Goal: Download file/media

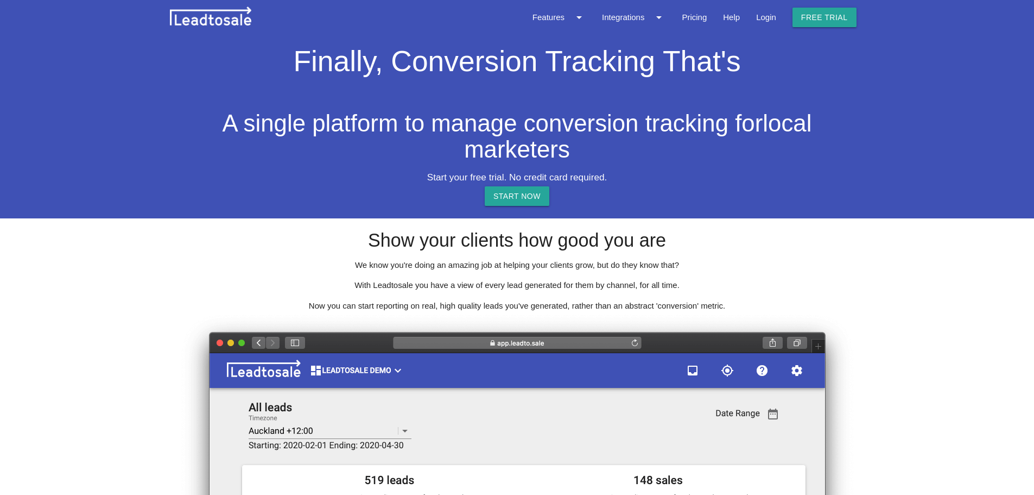
select select "NZ"
click at [771, 22] on link "Login" at bounding box center [766, 17] width 36 height 35
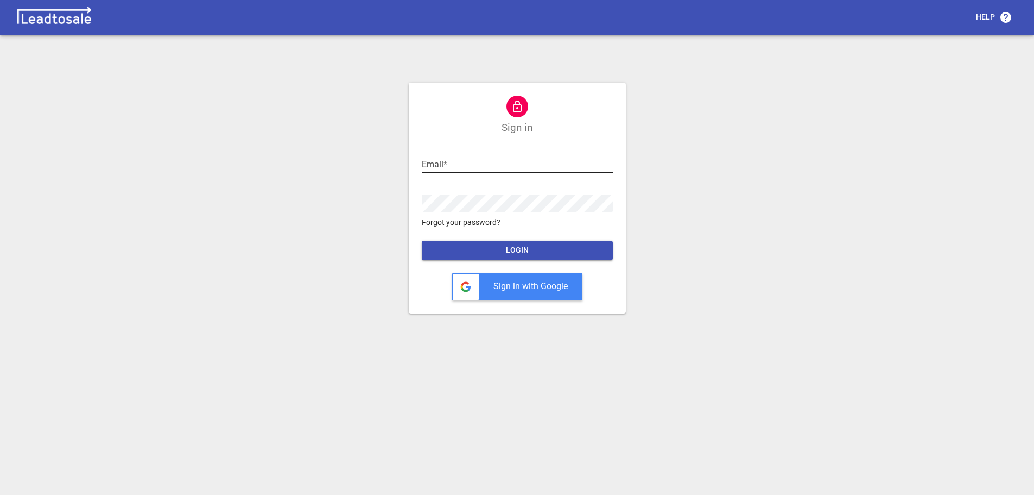
click at [466, 162] on input "text" at bounding box center [517, 164] width 191 height 17
type input "dan@dbsresidential.co.nz"
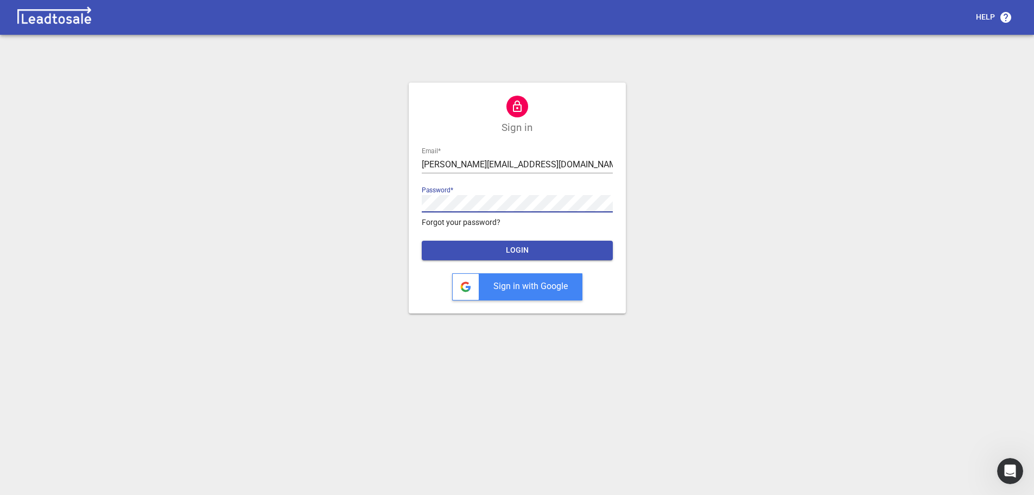
click at [535, 250] on span "LOGIN" at bounding box center [518, 250] width 174 height 11
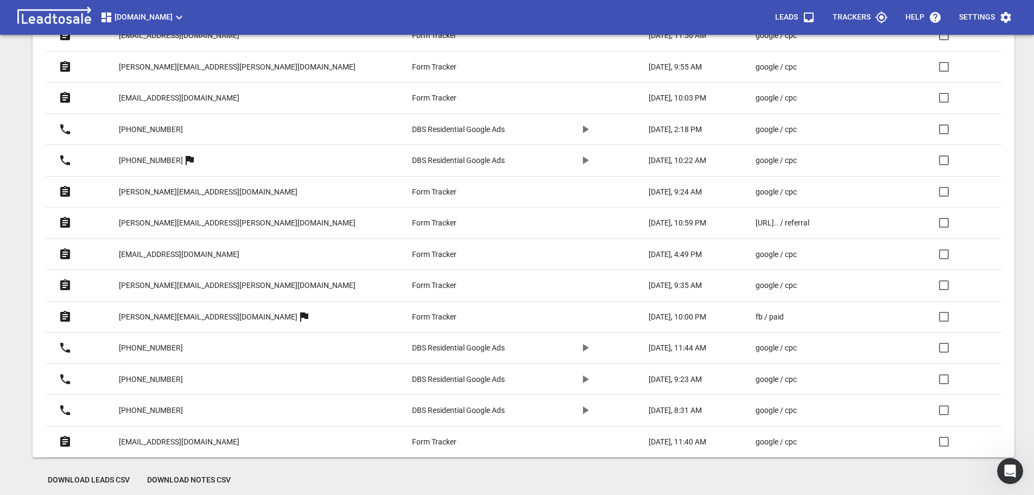
scroll to position [561, 0]
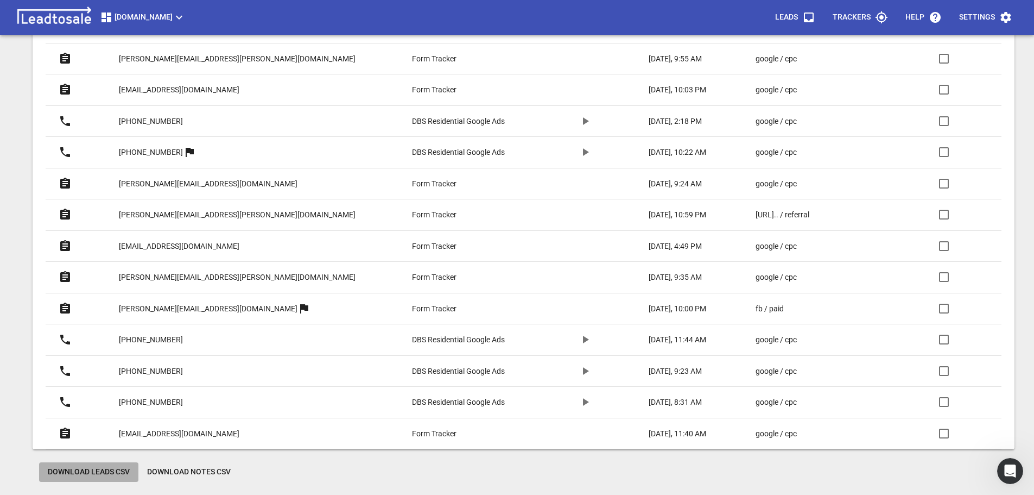
click at [109, 471] on span "Download Leads CSV" at bounding box center [89, 471] width 82 height 11
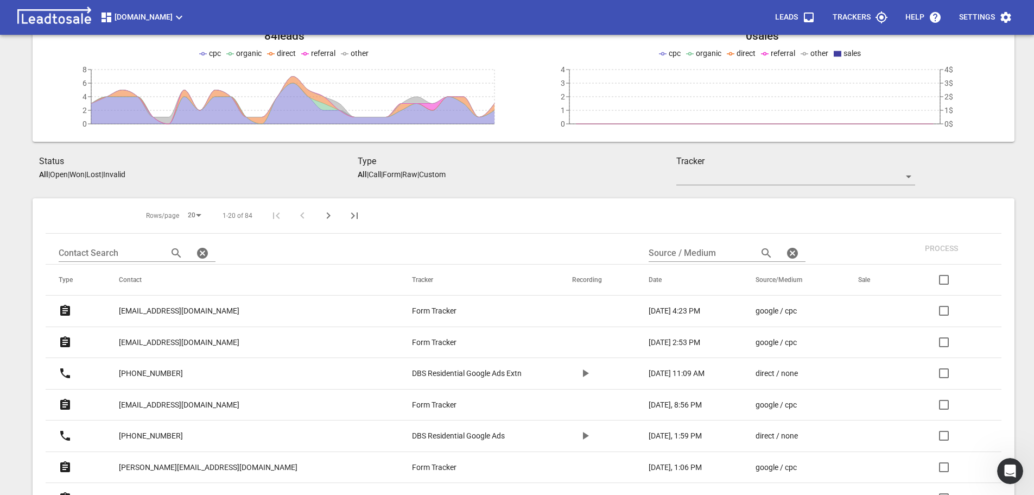
scroll to position [0, 0]
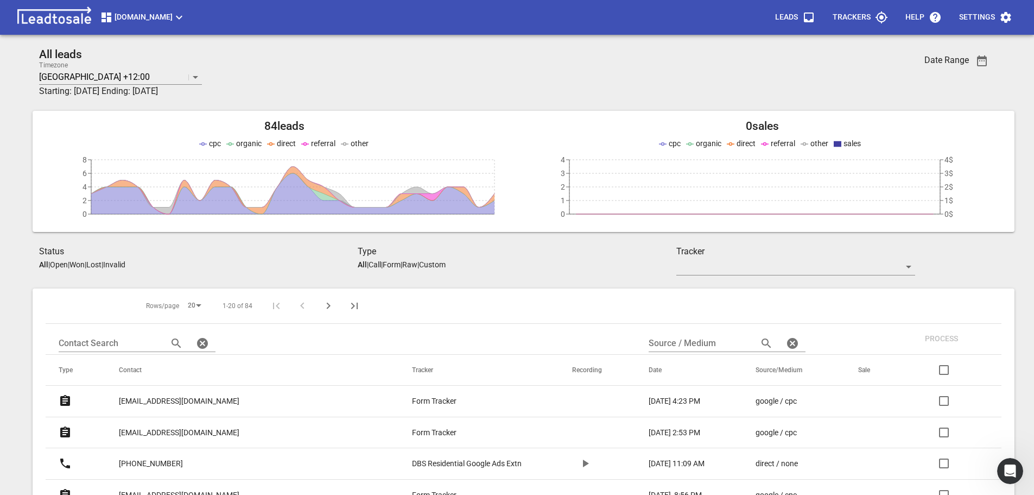
click at [488, 71] on div "All leads Timezone Auckland +12:00 Starting: 2025-07-15 Ending: 2025-08-12" at bounding box center [437, 73] width 796 height 50
click at [197, 75] on icon at bounding box center [195, 77] width 13 height 13
click at [251, 70] on div "All leads 455 results available. Select is focused ,type to refine list, press …" at bounding box center [437, 73] width 796 height 50
click at [450, 81] on div "All leads Timezone Auckland +12:00 Starting: 2025-07-15 Ending: 2025-08-12" at bounding box center [437, 73] width 796 height 50
